Goal: Navigation & Orientation: Find specific page/section

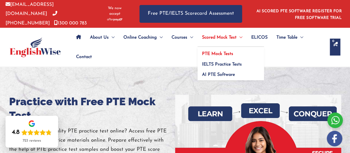
click at [242, 36] on span "Menu Toggle" at bounding box center [240, 37] width 6 height 19
click at [230, 52] on span "PTE Mock Tests" at bounding box center [217, 54] width 31 height 4
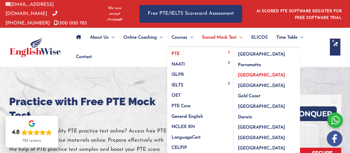
click at [248, 70] on link "[GEOGRAPHIC_DATA]" at bounding box center [267, 73] width 66 height 11
